Goal: Navigation & Orientation: Find specific page/section

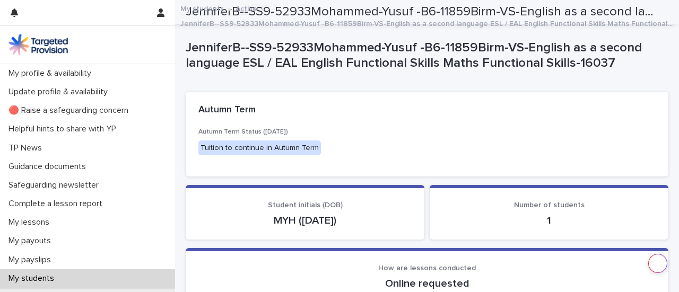
scroll to position [2797, 0]
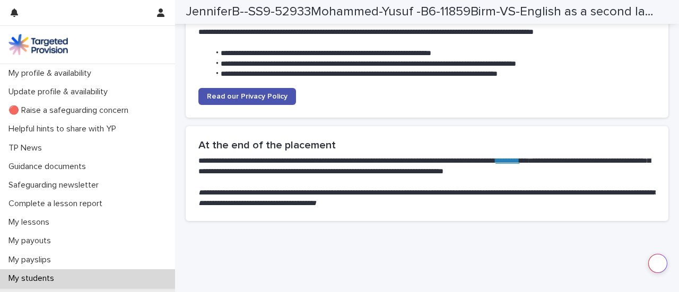
click at [118, 276] on div "My students" at bounding box center [87, 279] width 175 height 19
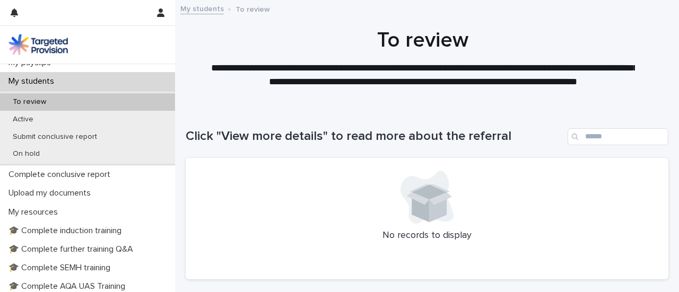
scroll to position [198, 0]
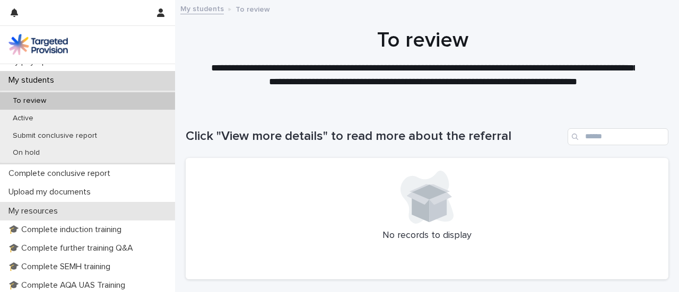
click at [163, 209] on div "My resources" at bounding box center [87, 211] width 175 height 19
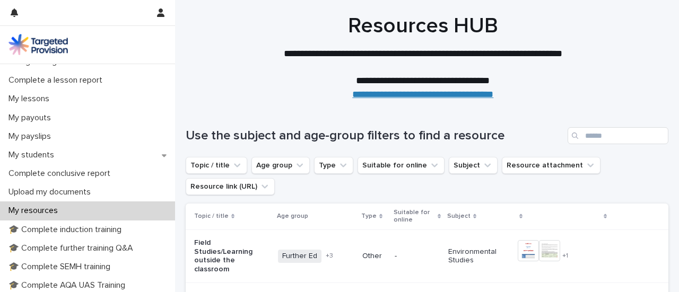
scroll to position [120, 0]
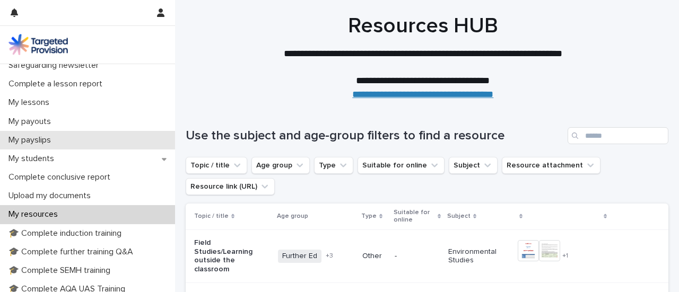
click at [110, 148] on div "My payslips" at bounding box center [87, 140] width 175 height 19
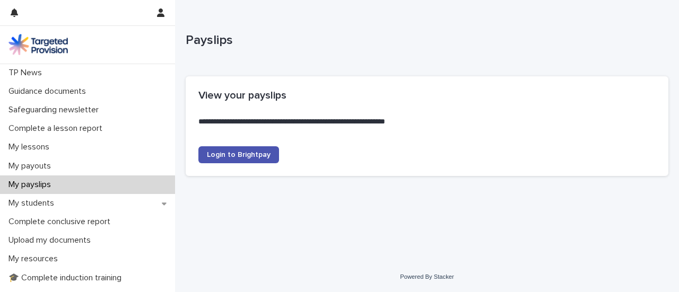
scroll to position [76, 0]
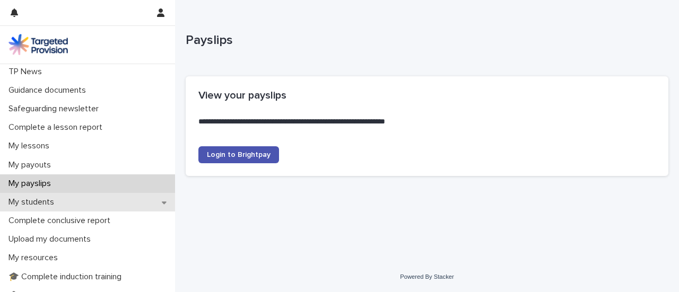
click at [124, 201] on div "My students" at bounding box center [87, 202] width 175 height 19
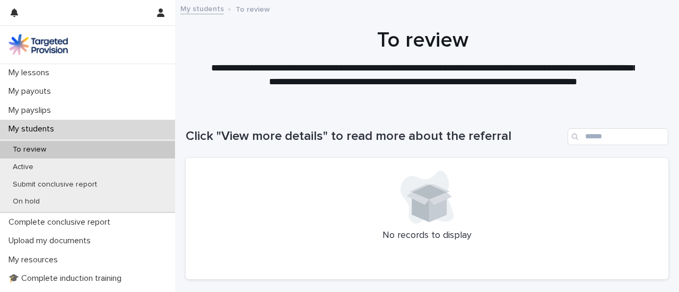
scroll to position [162, 0]
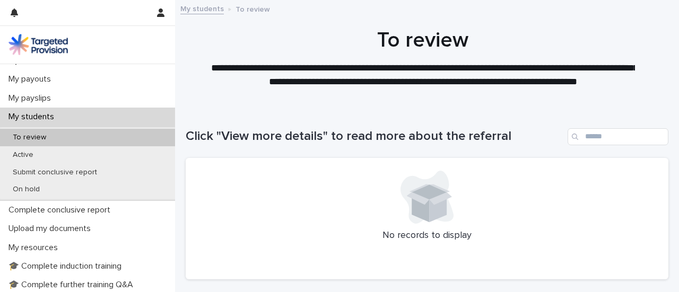
click at [106, 136] on div "To review" at bounding box center [87, 138] width 175 height 18
click at [260, 241] on div "No records to display" at bounding box center [427, 219] width 483 height 122
